Goal: Information Seeking & Learning: Learn about a topic

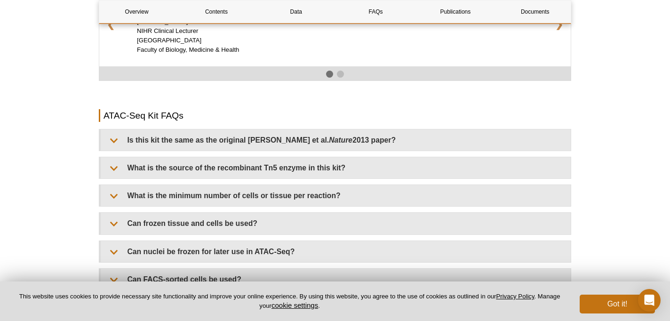
scroll to position [1614, 0]
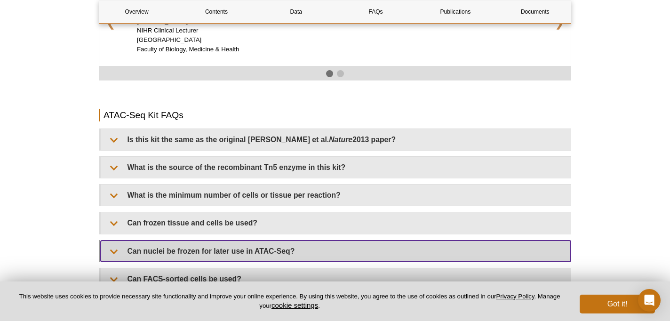
click at [287, 240] on summary "Can nuclei be frozen for later use in ATAC-Seq?" at bounding box center [336, 250] width 470 height 21
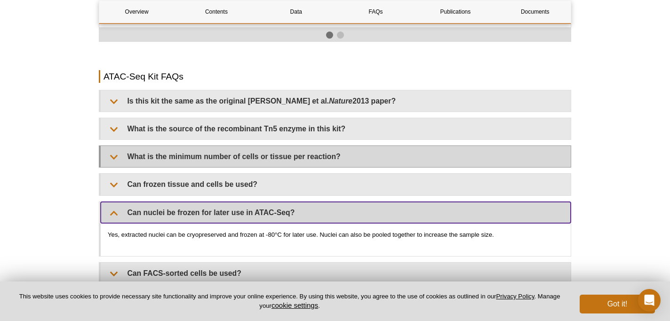
scroll to position [1654, 0]
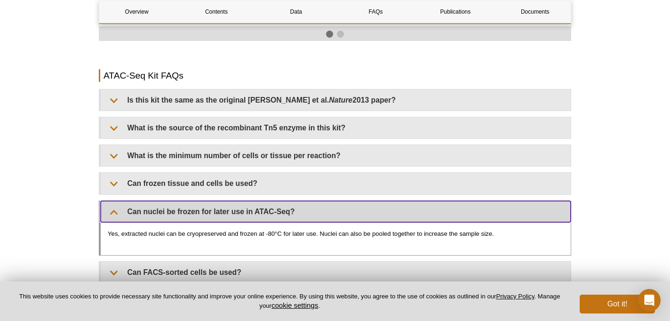
click at [179, 201] on summary "Can nuclei be frozen for later use in ATAC-Seq?" at bounding box center [336, 211] width 470 height 21
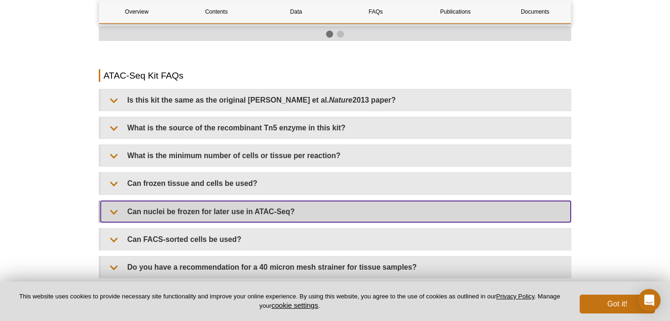
click at [179, 201] on summary "Can nuclei be frozen for later use in ATAC-Seq?" at bounding box center [336, 211] width 470 height 21
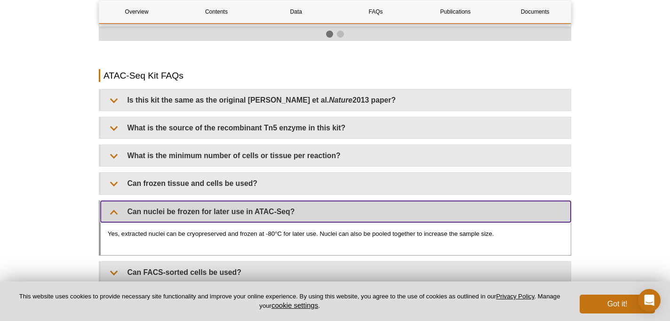
click at [179, 201] on summary "Can nuclei be frozen for later use in ATAC-Seq?" at bounding box center [336, 211] width 470 height 21
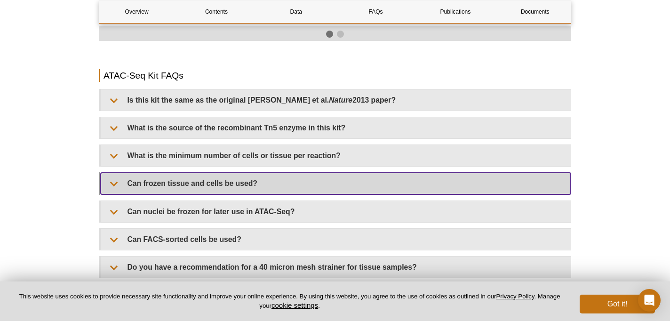
click at [200, 173] on summary "Can frozen tissue and cells be used?" at bounding box center [336, 183] width 470 height 21
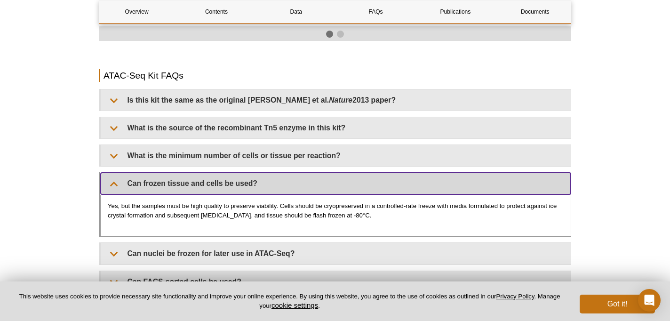
click at [200, 173] on summary "Can frozen tissue and cells be used?" at bounding box center [336, 183] width 470 height 21
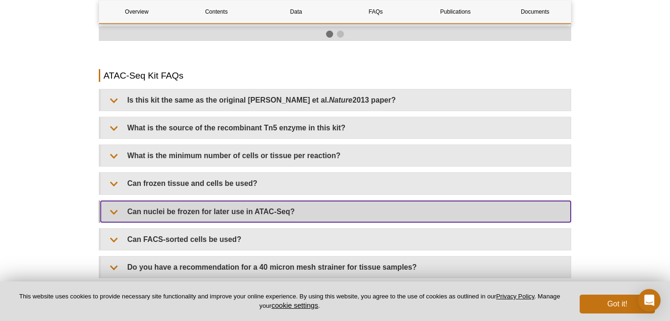
click at [194, 201] on summary "Can nuclei be frozen for later use in ATAC-Seq?" at bounding box center [336, 211] width 470 height 21
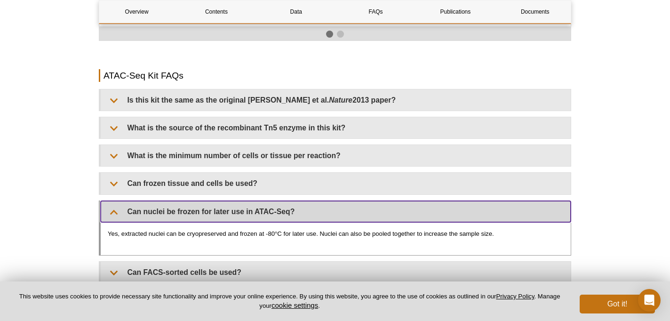
click at [194, 201] on summary "Can nuclei be frozen for later use in ATAC-Seq?" at bounding box center [336, 211] width 470 height 21
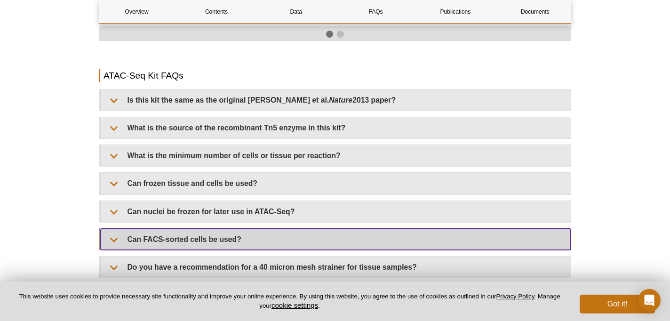
click at [179, 231] on summary "Can FACS-sorted cells be used?" at bounding box center [336, 239] width 470 height 21
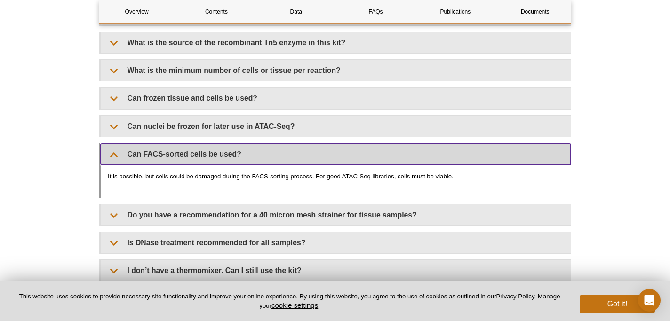
scroll to position [1743, 0]
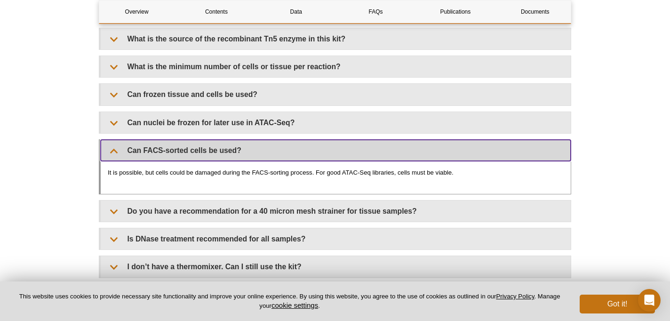
click at [220, 140] on summary "Can FACS-sorted cells be used?" at bounding box center [336, 150] width 470 height 21
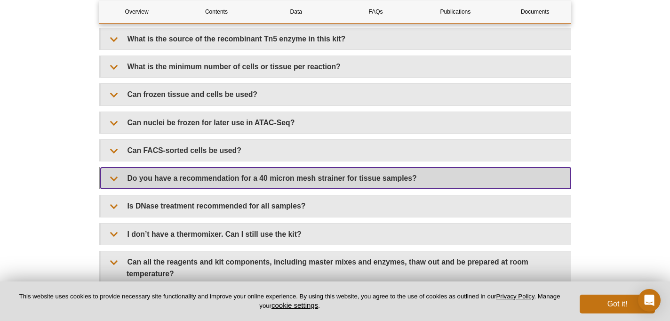
click at [202, 174] on summary "Do you have a recommendation for a 40 micron mesh strainer for tissue samples?" at bounding box center [336, 177] width 470 height 21
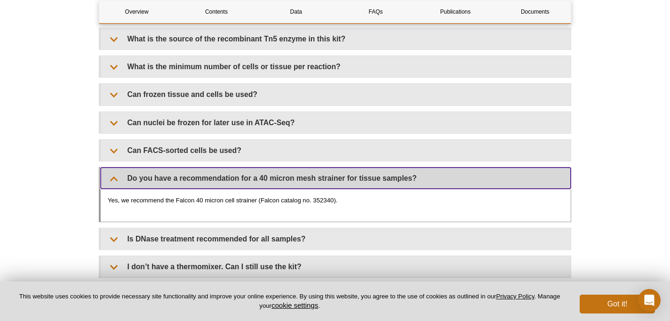
click at [202, 174] on summary "Do you have a recommendation for a 40 micron mesh strainer for tissue samples?" at bounding box center [336, 177] width 470 height 21
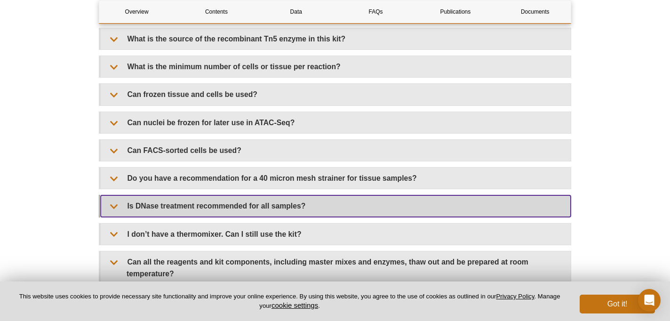
click at [191, 195] on summary "Is DNase treatment recommended for all samples?" at bounding box center [336, 205] width 470 height 21
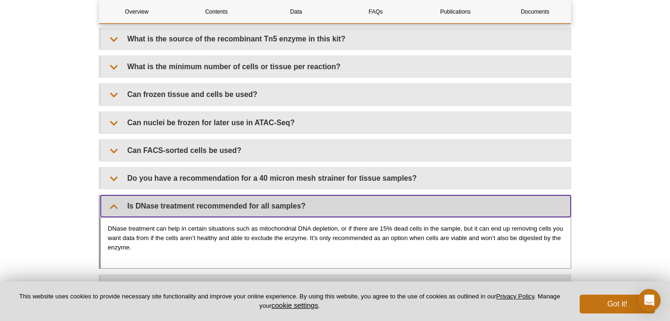
click at [191, 195] on summary "Is DNase treatment recommended for all samples?" at bounding box center [336, 205] width 470 height 21
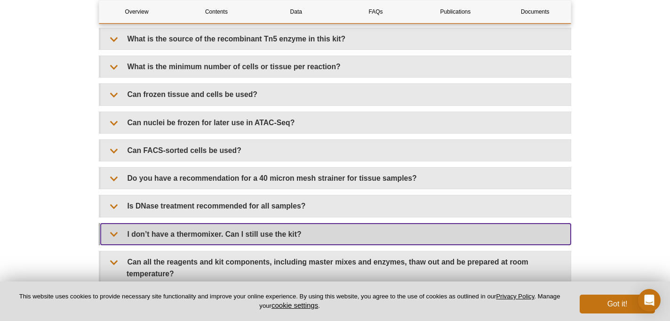
click at [184, 223] on summary "I don’t have a thermomixer. Can I still use the kit?" at bounding box center [336, 233] width 470 height 21
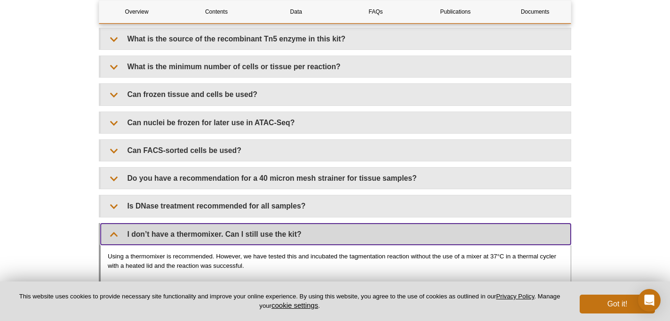
click at [202, 223] on summary "I don’t have a thermomixer. Can I still use the kit?" at bounding box center [336, 233] width 470 height 21
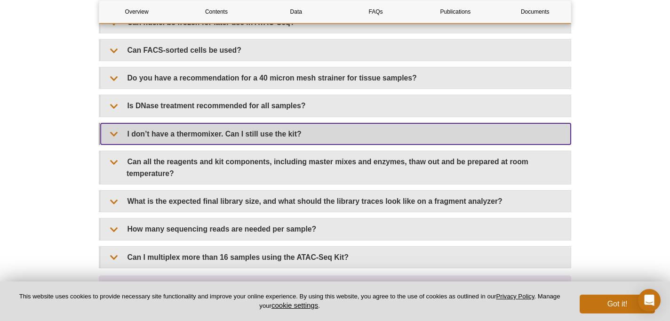
scroll to position [1857, 0]
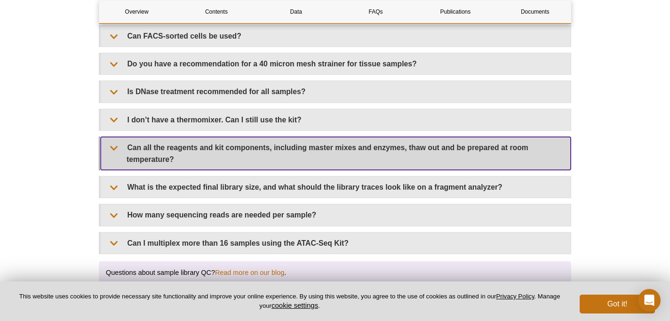
click at [188, 137] on summary "Can all the reagents and kit components, including master mixes and enzymes, th…" at bounding box center [336, 153] width 470 height 33
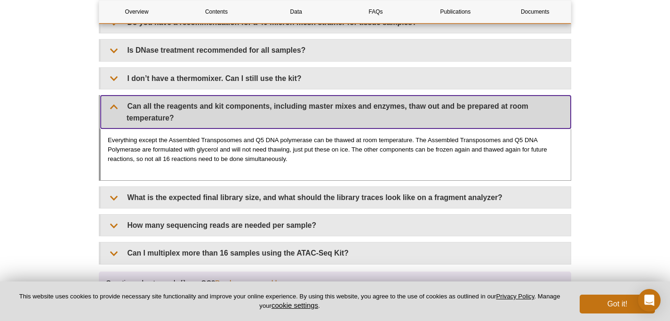
scroll to position [1968, 0]
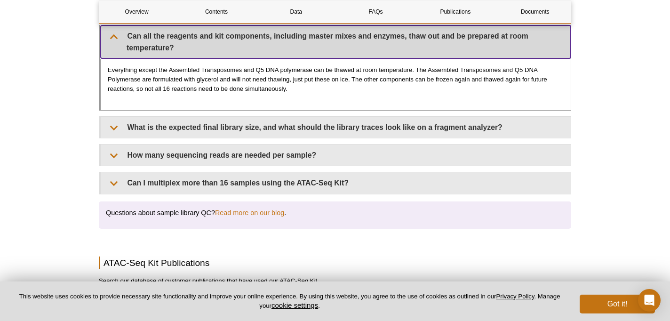
click at [188, 39] on summary "Can all the reagents and kit components, including master mixes and enzymes, th…" at bounding box center [336, 41] width 470 height 33
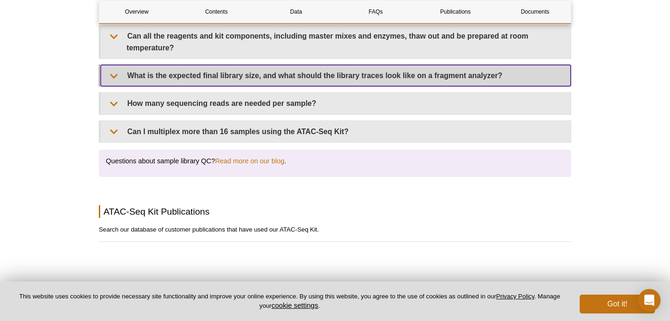
click at [178, 65] on summary "What is the expected final library size, and what should the library traces loo…" at bounding box center [336, 75] width 470 height 21
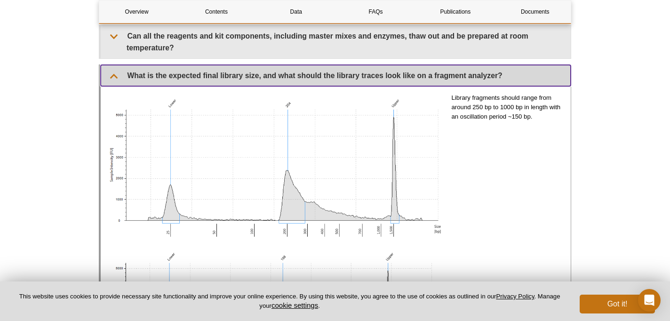
click at [178, 65] on summary "What is the expected final library size, and what should the library traces loo…" at bounding box center [336, 75] width 470 height 21
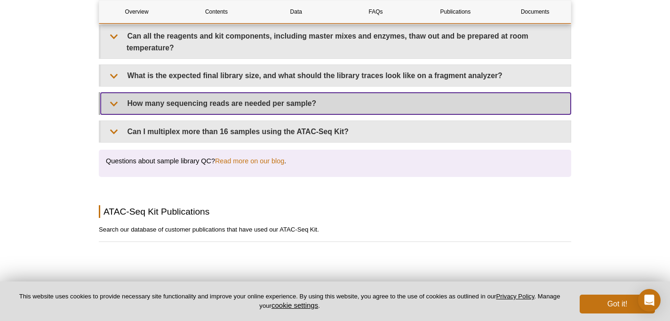
click at [175, 93] on summary "How many sequencing reads are needed per sample?" at bounding box center [336, 103] width 470 height 21
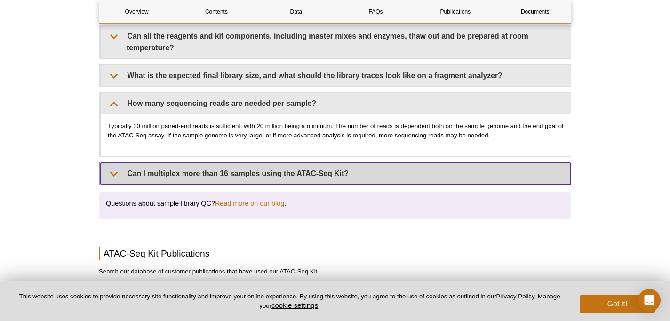
click at [165, 163] on summary "Can I multiplex more than 16 samples using the ATAC-Seq Kit?" at bounding box center [336, 173] width 470 height 21
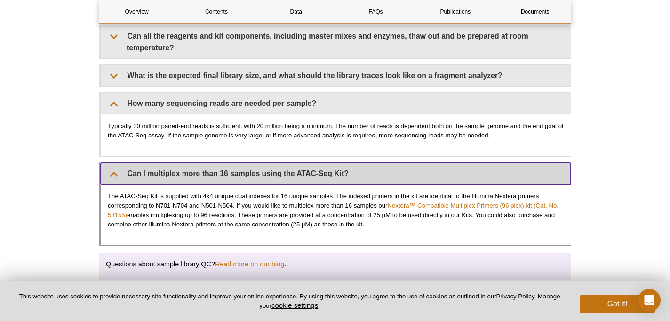
click at [165, 163] on summary "Can I multiplex more than 16 samples using the ATAC-Seq Kit?" at bounding box center [336, 173] width 470 height 21
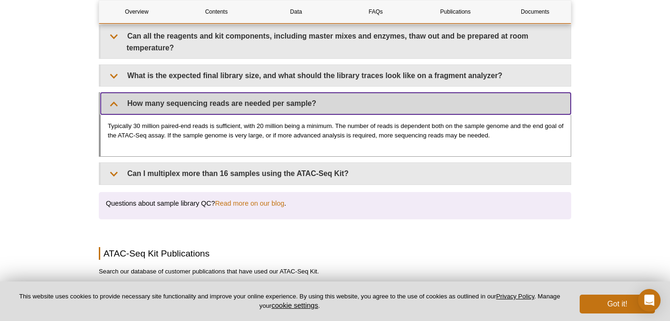
click at [188, 93] on summary "How many sequencing reads are needed per sample?" at bounding box center [336, 103] width 470 height 21
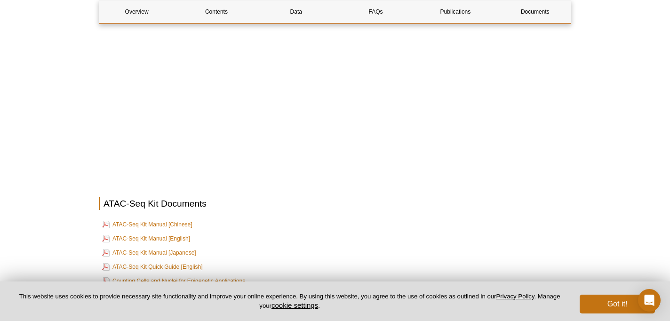
scroll to position [2322, 0]
